Goal: Find specific page/section: Find specific page/section

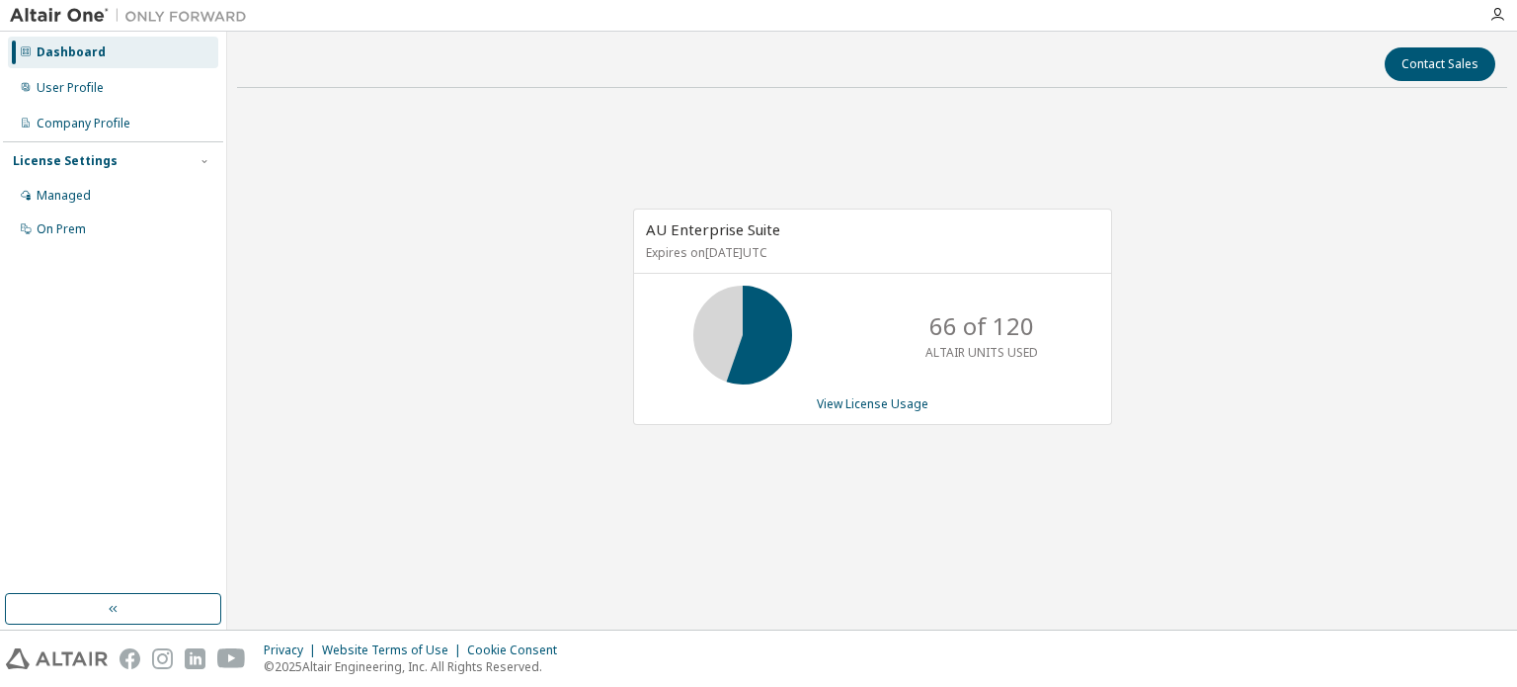
click at [783, 110] on div "AU Enterprise Suite Expires on [DATE] UTC 66 of 120 ALTAIR UNITS USED View Lice…" at bounding box center [872, 327] width 1270 height 446
